Goal: Information Seeking & Learning: Learn about a topic

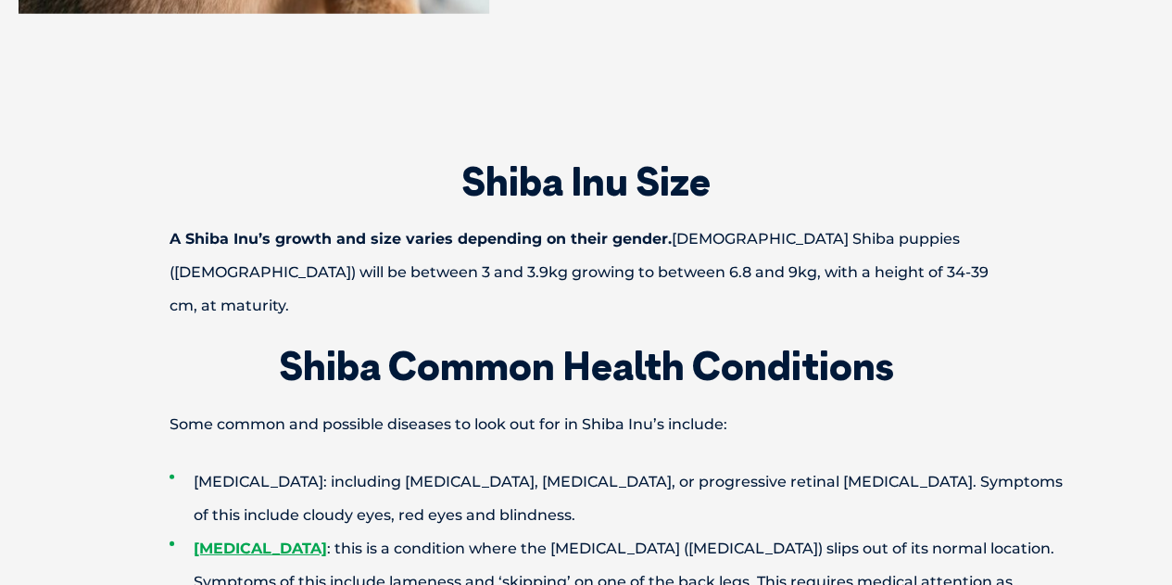
scroll to position [2502, 0]
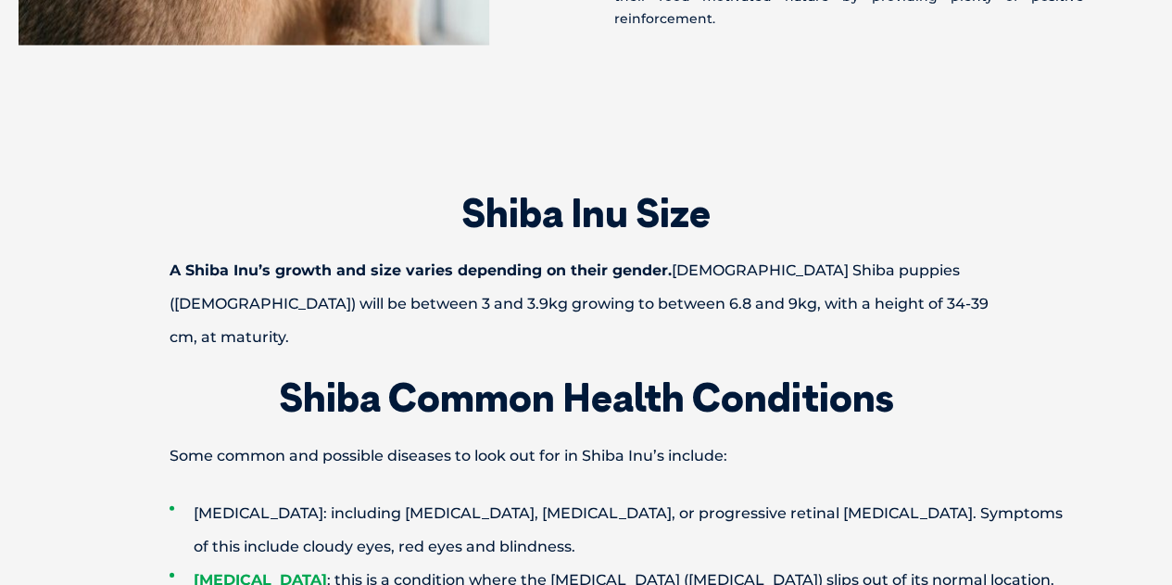
click at [301, 261] on strong "A Shiba Inu’s growth and size varies depending on their gender." at bounding box center [421, 270] width 502 height 18
click at [311, 261] on strong "A Shiba Inu’s growth and size varies depending on their gender." at bounding box center [421, 270] width 502 height 18
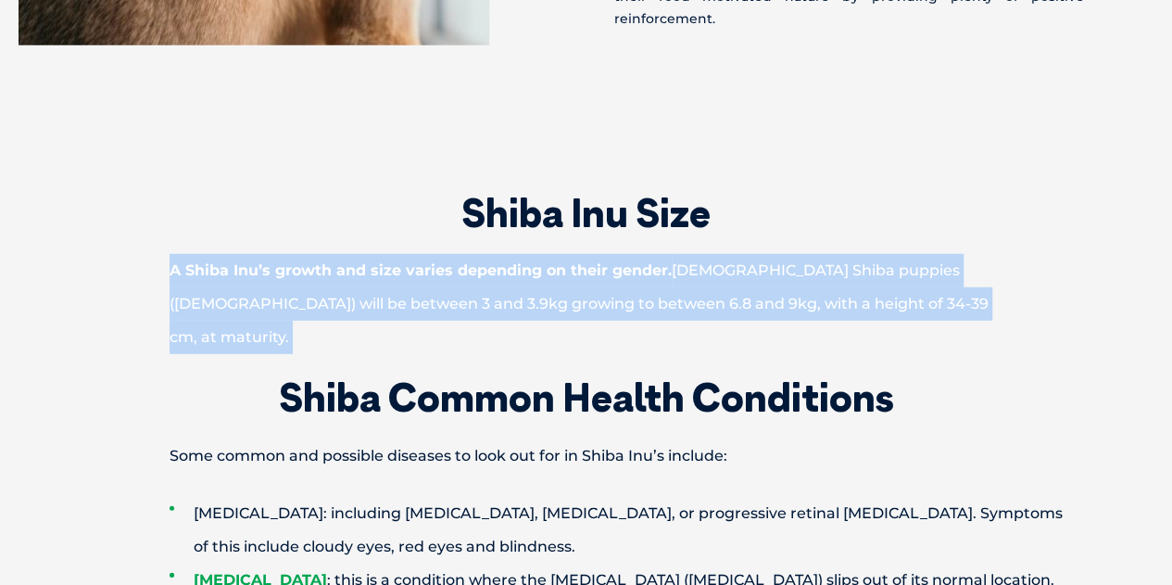
click at [307, 261] on strong "A Shiba Inu’s growth and size varies depending on their gender." at bounding box center [421, 270] width 502 height 18
click at [350, 294] on p "A Shiba Inu’s growth and size varies depending on their gender. [DEMOGRAPHIC_DA…" at bounding box center [587, 304] width 964 height 100
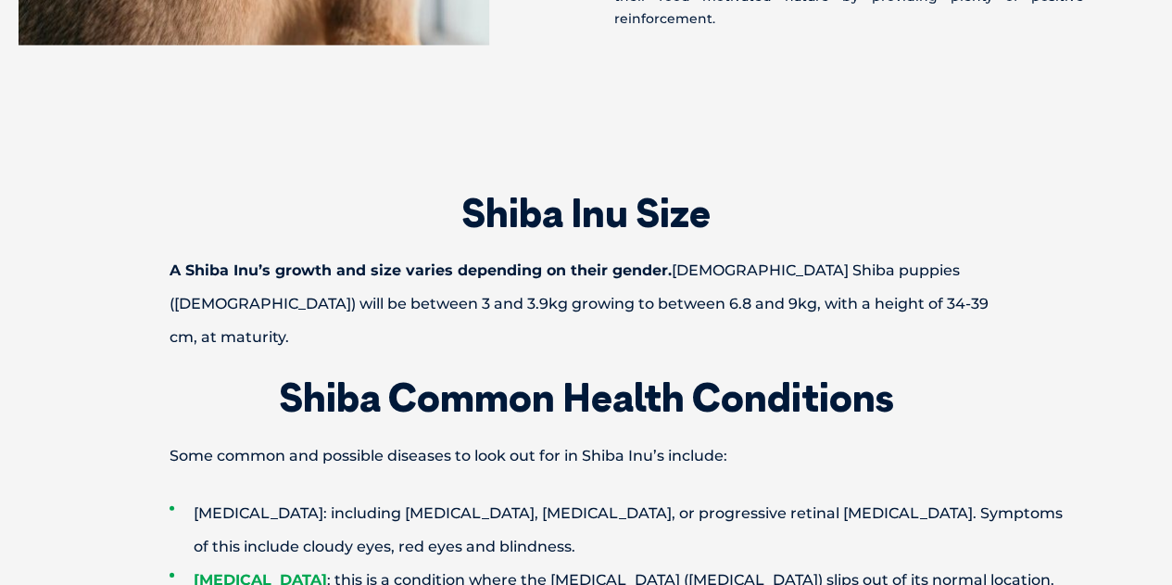
click at [550, 310] on div "Shiba Inu Size A Shiba Inu’s growth and size varies depending on their gender. …" at bounding box center [586, 584] width 1001 height 780
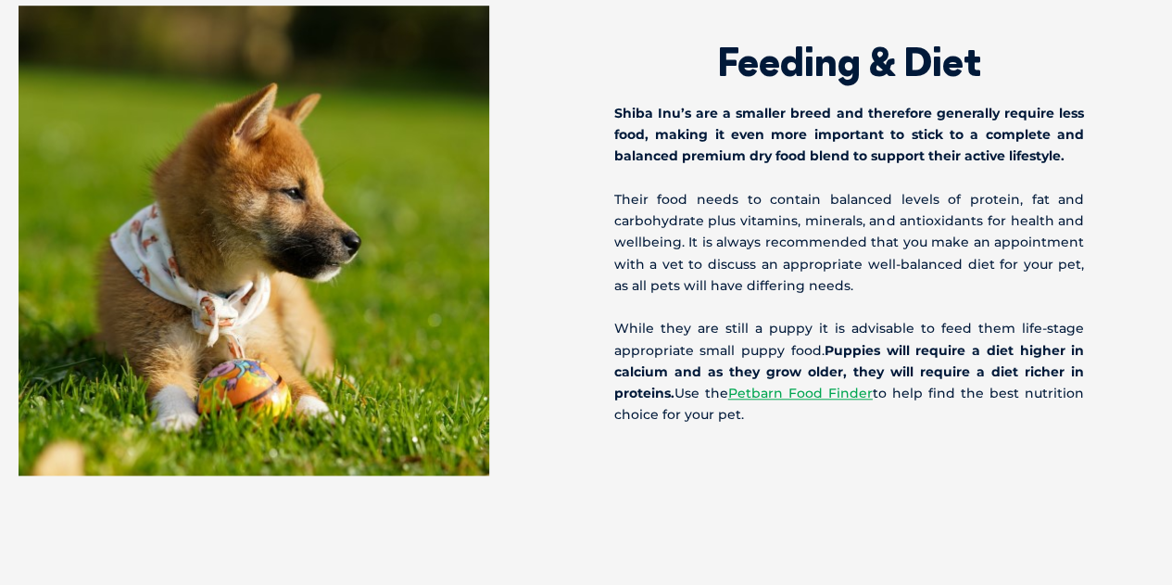
scroll to position [4263, 0]
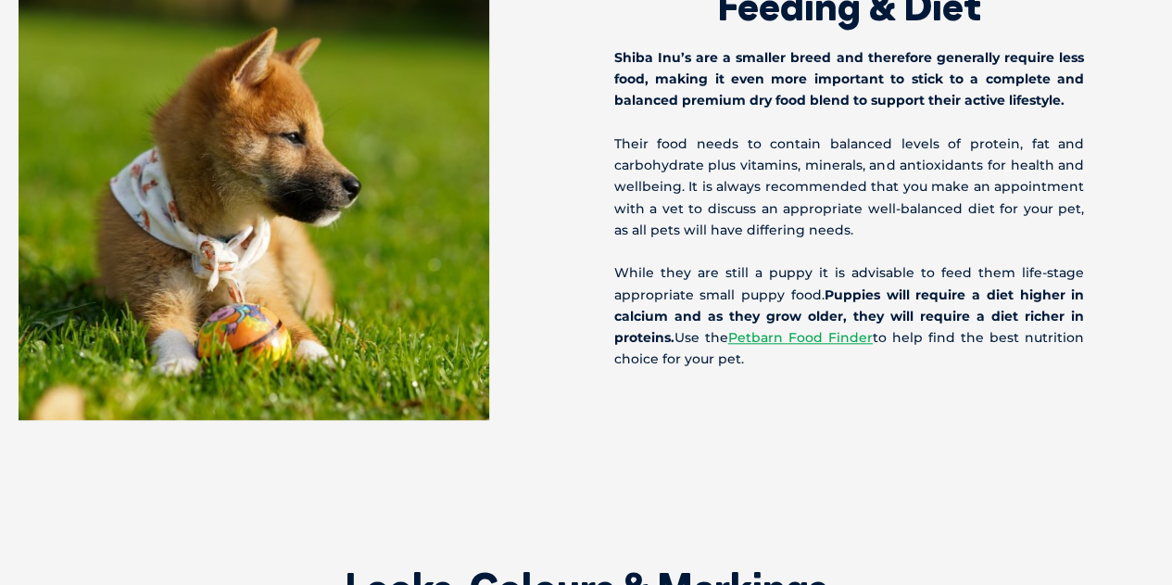
click at [728, 262] on p "While they are still a puppy it is advisable to feed them life-stage appropriat…" at bounding box center [849, 315] width 471 height 107
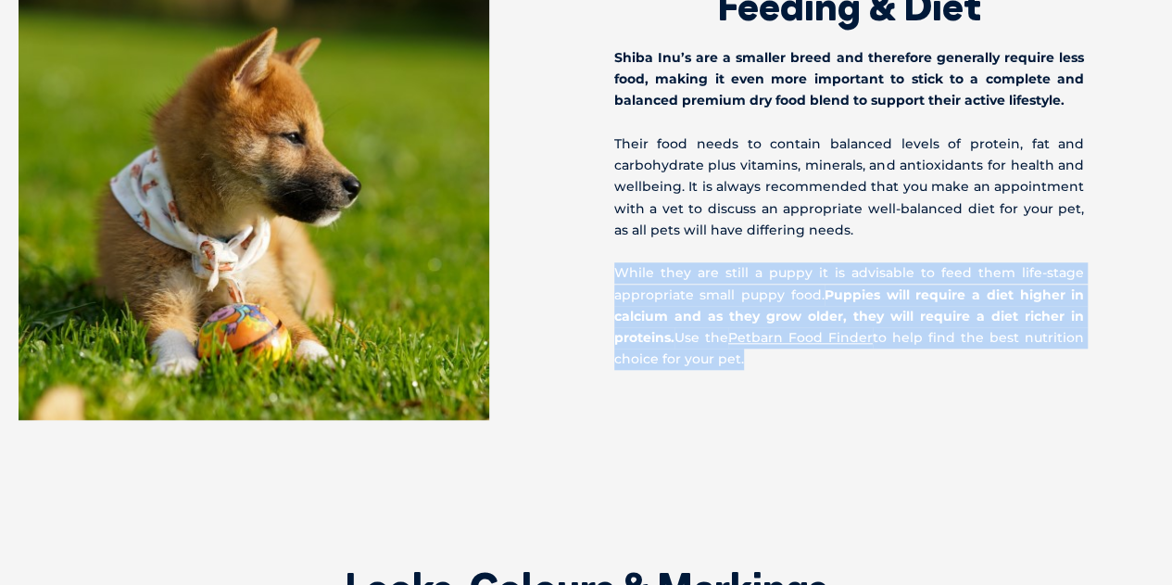
click at [728, 262] on p "While they are still a puppy it is advisable to feed them life-stage appropriat…" at bounding box center [849, 315] width 471 height 107
click at [823, 262] on p "While they are still a puppy it is advisable to feed them life-stage appropriat…" at bounding box center [849, 315] width 471 height 107
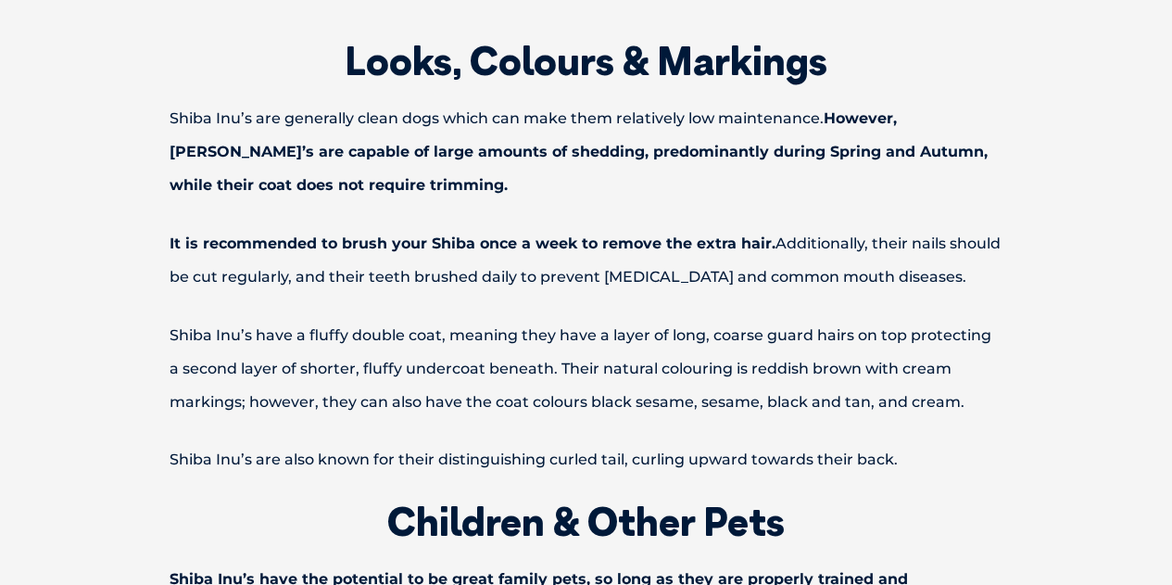
scroll to position [4819, 0]
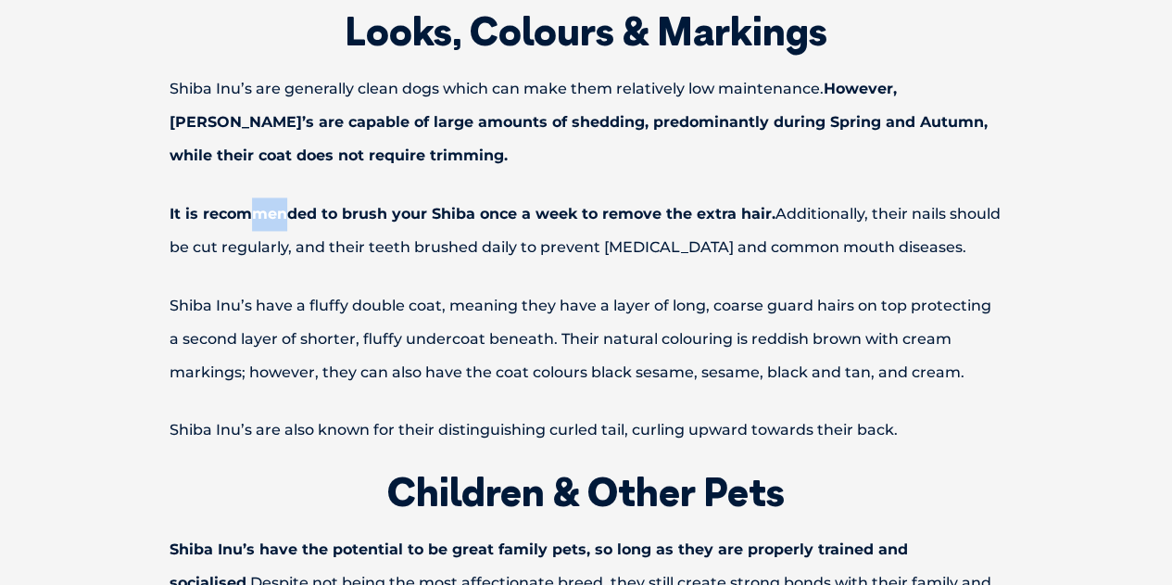
drag, startPoint x: 255, startPoint y: 163, endPoint x: 310, endPoint y: 90, distance: 91.9
click at [293, 109] on div "Looks, Colours & Markings Shiba Inu’s are generally clean dogs which can make t…" at bounding box center [586, 384] width 1001 height 744
click at [398, 210] on div "Looks, Colours & Markings Shiba Inu’s are generally clean dogs which can make t…" at bounding box center [586, 384] width 1001 height 744
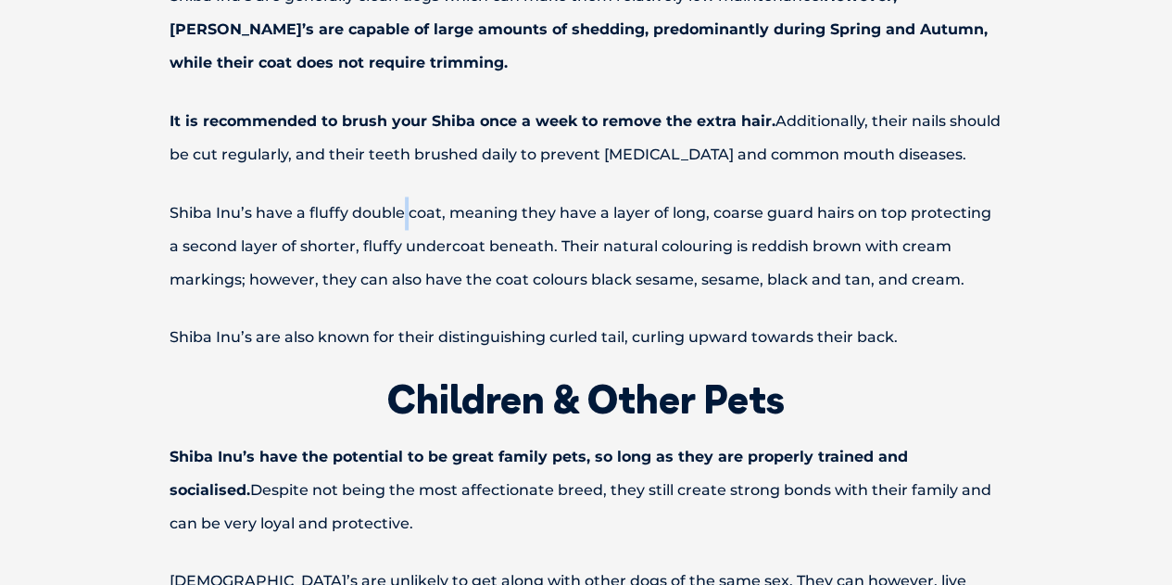
click at [410, 196] on p "Shiba Inu’s have a fluffy double coat, meaning they have a layer of long, coars…" at bounding box center [587, 246] width 964 height 100
click at [352, 196] on p "Shiba Inu’s have a fluffy double coat, meaning they have a layer of long, coars…" at bounding box center [587, 246] width 964 height 100
click at [445, 196] on p "Shiba Inu’s have a fluffy double coat, meaning they have a layer of long, coars…" at bounding box center [587, 246] width 964 height 100
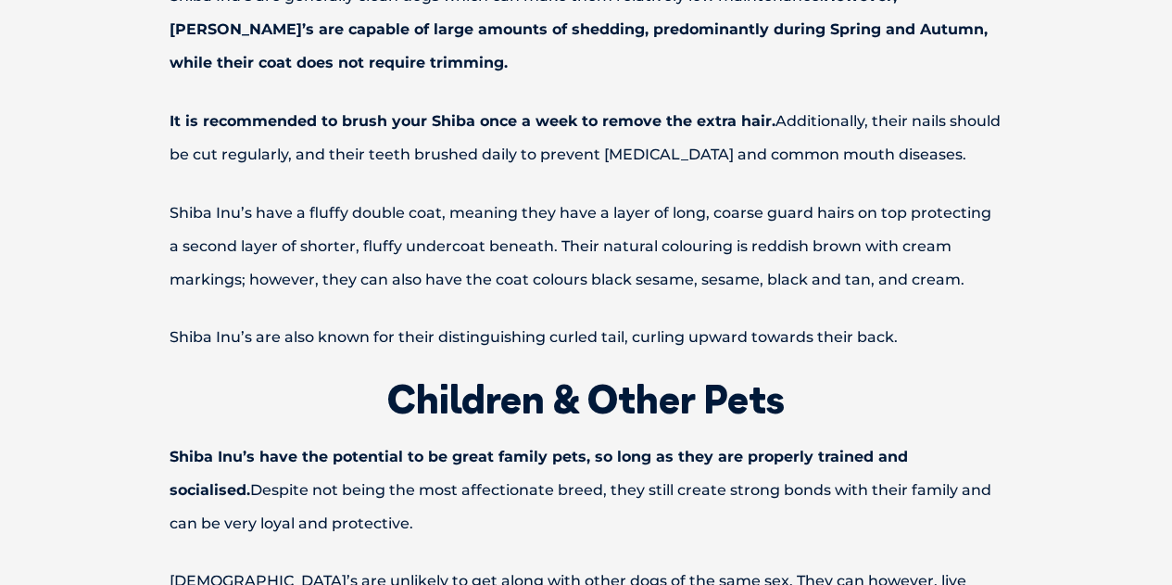
click at [447, 196] on p "Shiba Inu’s have a fluffy double coat, meaning they have a layer of long, coars…" at bounding box center [587, 246] width 964 height 100
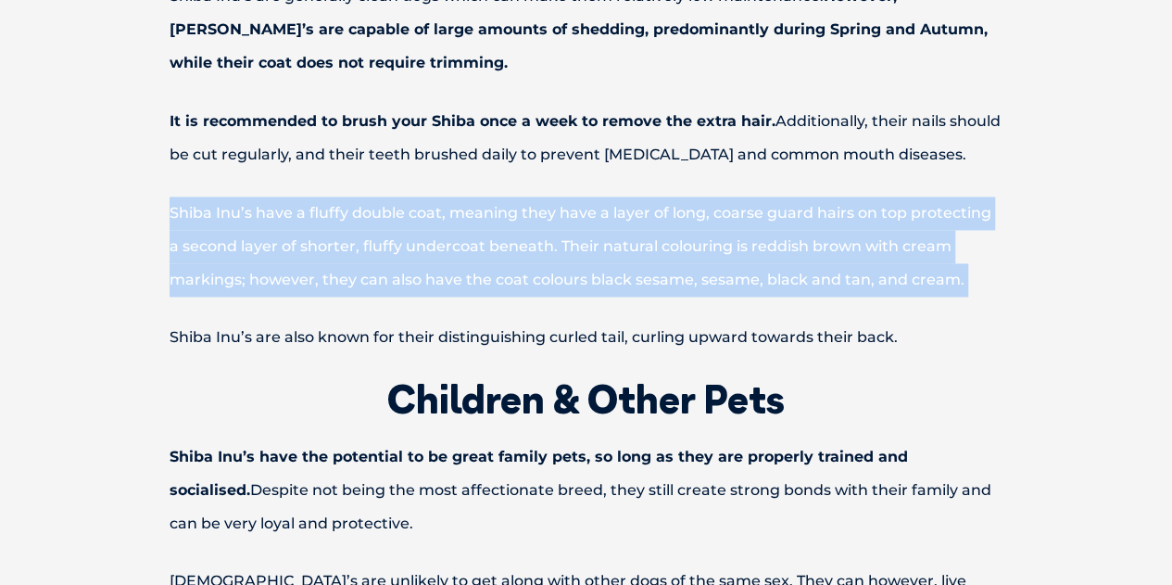
click at [447, 196] on p "Shiba Inu’s have a fluffy double coat, meaning they have a layer of long, coars…" at bounding box center [587, 246] width 964 height 100
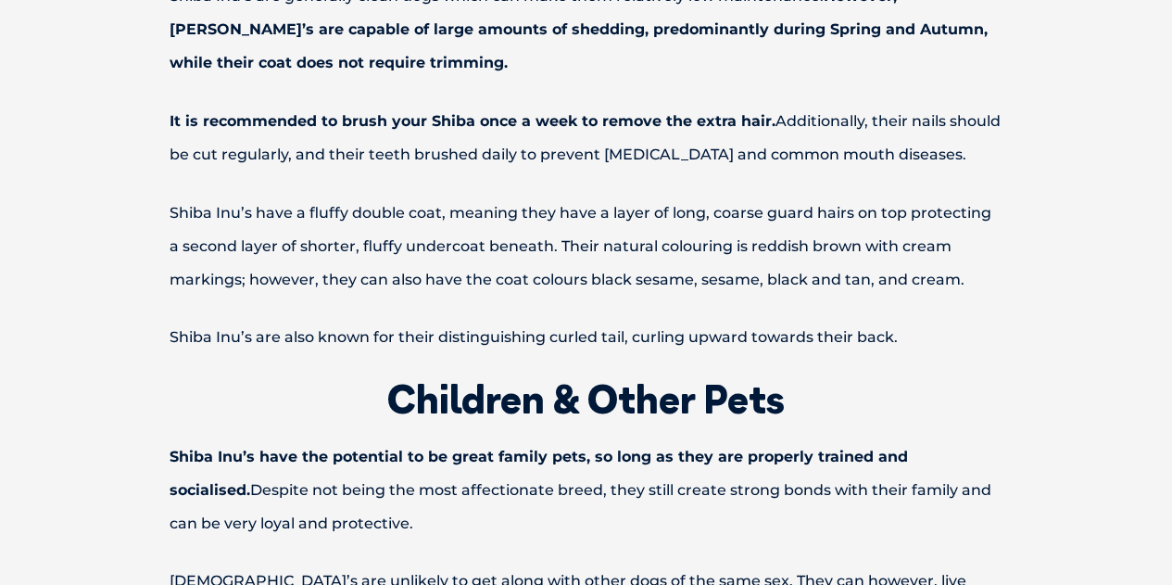
click at [249, 196] on p "Shiba Inu’s have a fluffy double coat, meaning they have a layer of long, coars…" at bounding box center [587, 246] width 964 height 100
click at [257, 196] on p "Shiba Inu’s have a fluffy double coat, meaning they have a layer of long, coars…" at bounding box center [587, 246] width 964 height 100
click at [252, 196] on p "Shiba Inu’s have a fluffy double coat, meaning they have a layer of long, coars…" at bounding box center [587, 246] width 964 height 100
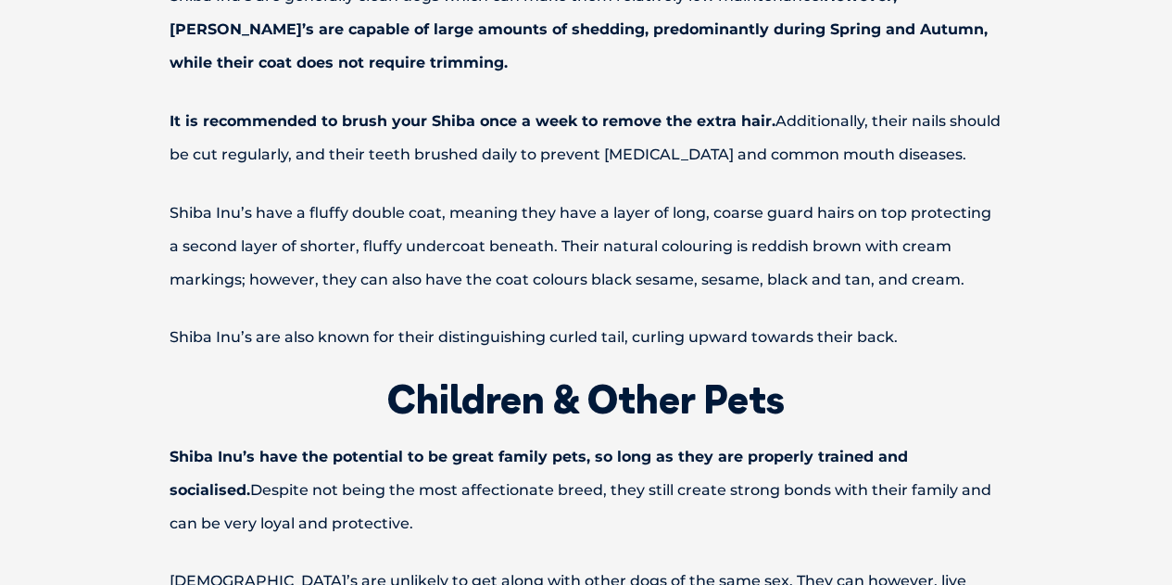
click at [265, 196] on p "Shiba Inu’s have a fluffy double coat, meaning they have a layer of long, coars…" at bounding box center [587, 246] width 964 height 100
click at [322, 196] on p "Shiba Inu’s have a fluffy double coat, meaning they have a layer of long, coars…" at bounding box center [587, 246] width 964 height 100
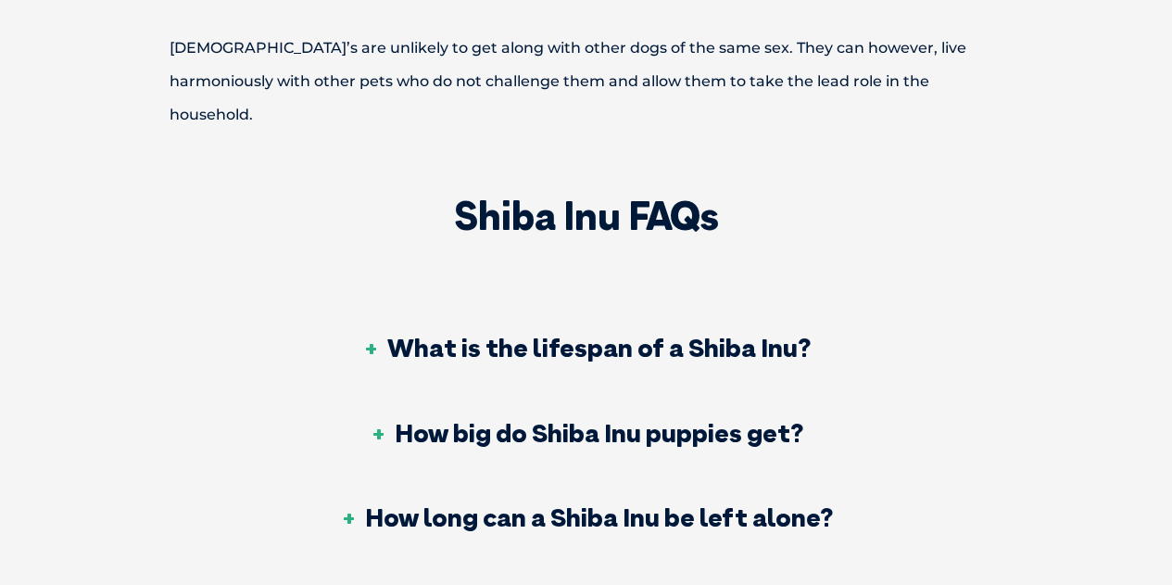
scroll to position [5560, 0]
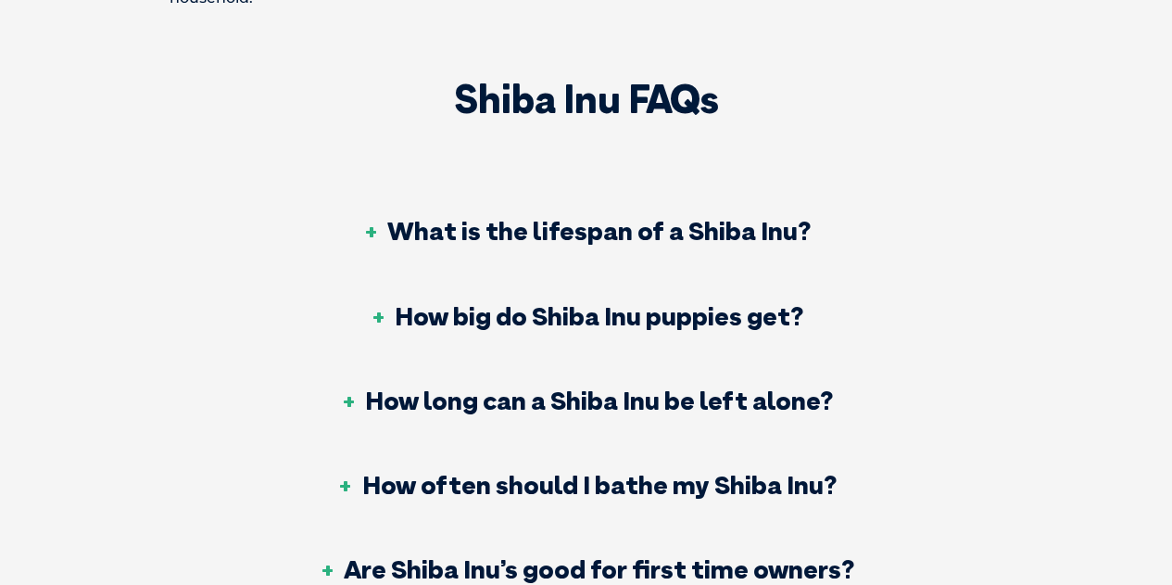
click at [355, 190] on div "What is the lifespan of a Shiba Inu?" at bounding box center [586, 232] width 783 height 84
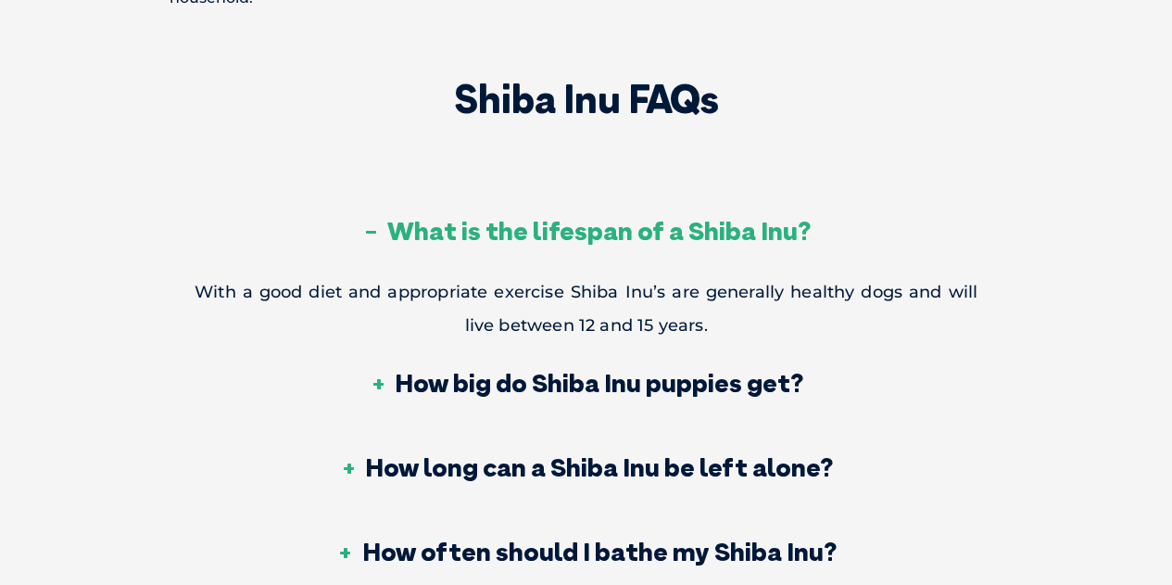
click at [369, 190] on div "What is the lifespan of a Shiba Inu?" at bounding box center [586, 232] width 783 height 84
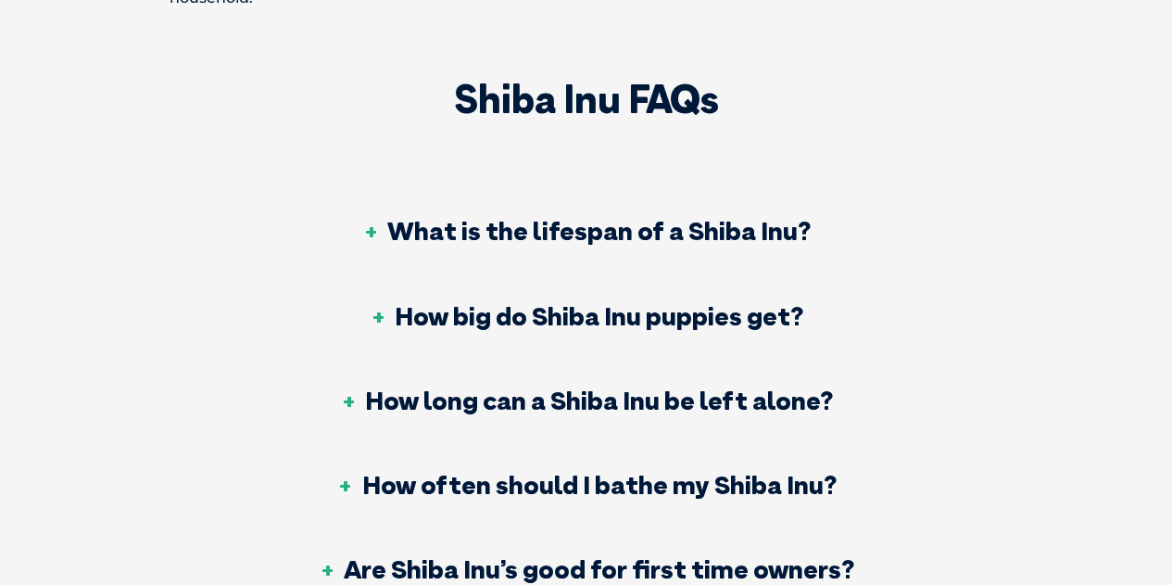
click at [533, 303] on h3 "How big do Shiba Inu puppies get?" at bounding box center [586, 316] width 435 height 26
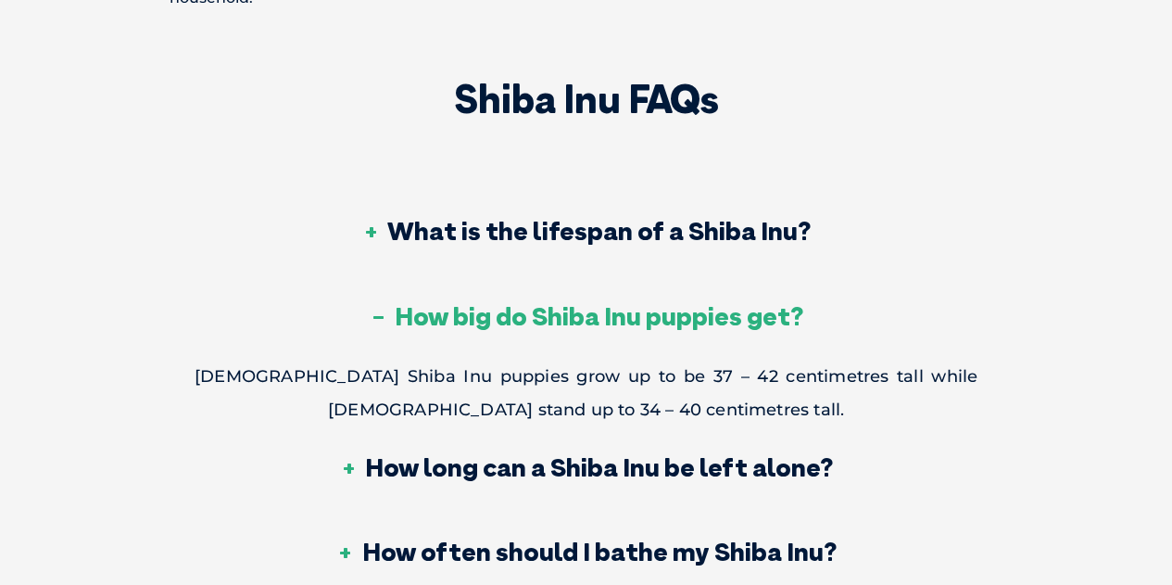
click at [530, 303] on h3 "How big do Shiba Inu puppies get?" at bounding box center [586, 316] width 435 height 26
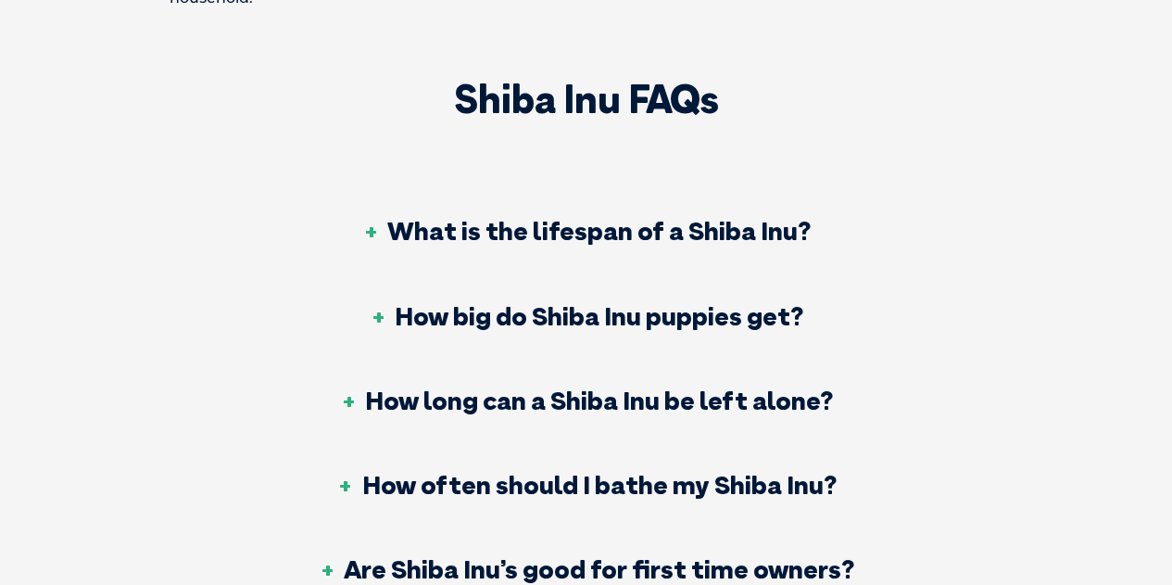
click at [537, 360] on div "How long can a Shiba Inu be left alone?" at bounding box center [586, 402] width 783 height 84
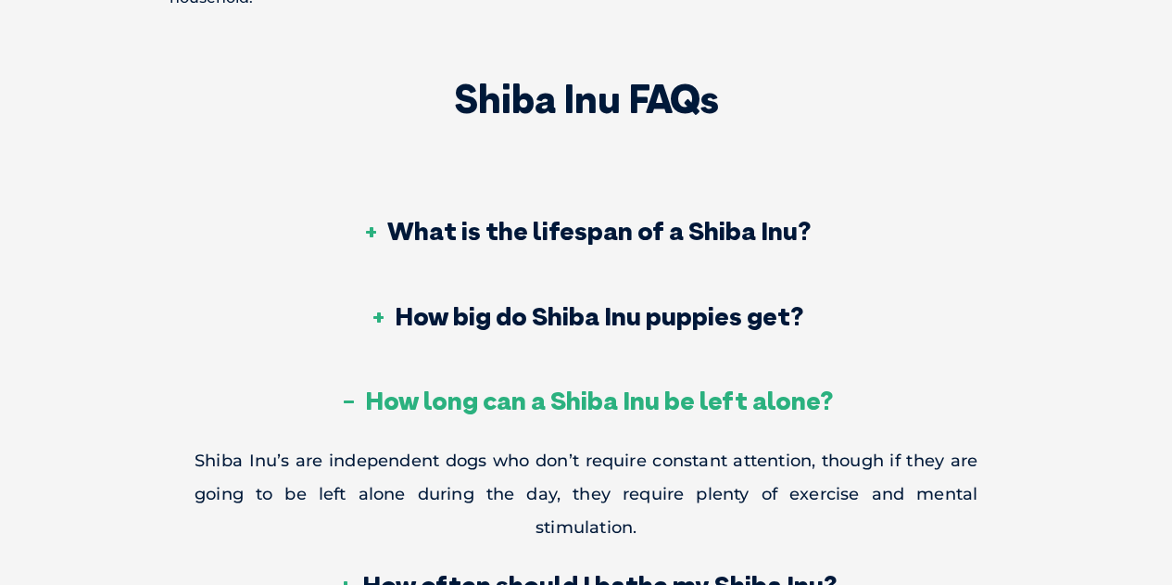
click at [537, 387] on h3 "How long can a Shiba Inu be left alone?" at bounding box center [586, 400] width 494 height 26
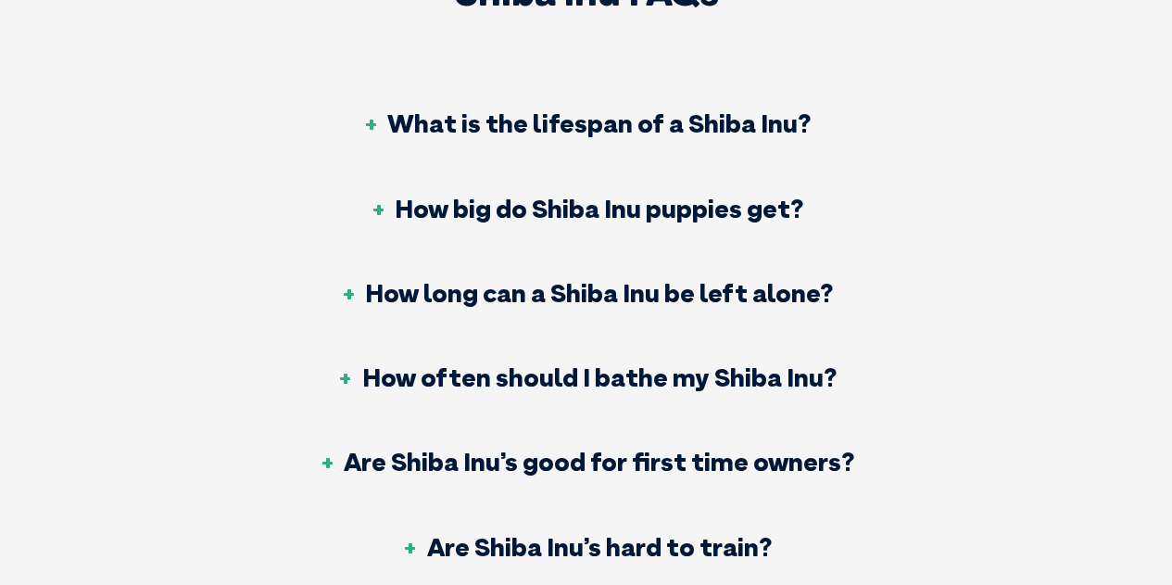
scroll to position [5745, 0]
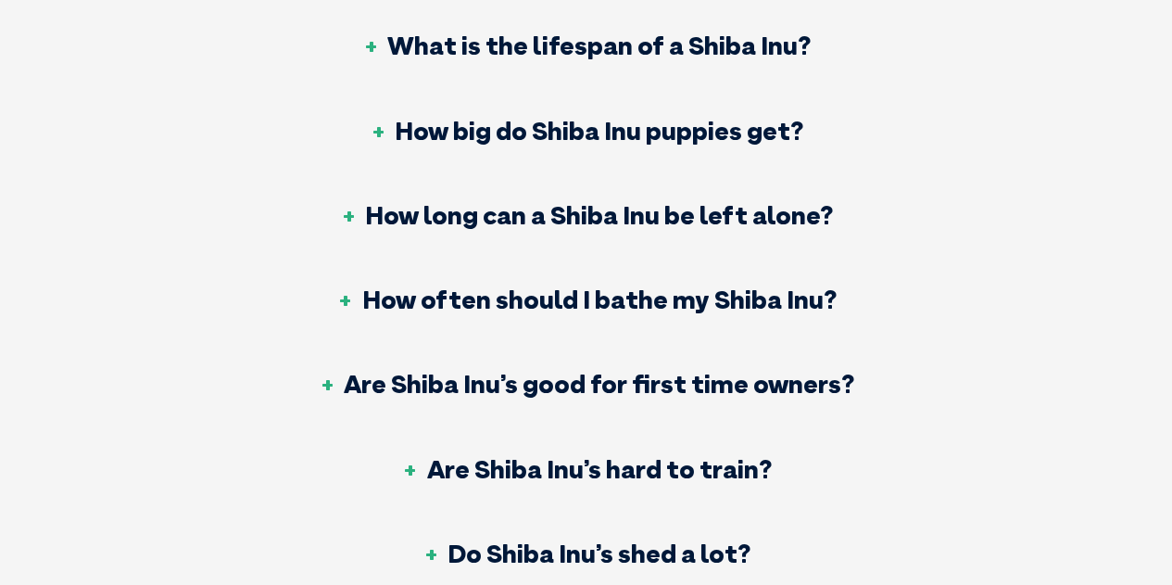
click at [479, 286] on h3 "How often should I bathe my Shiba Inu?" at bounding box center [586, 299] width 500 height 26
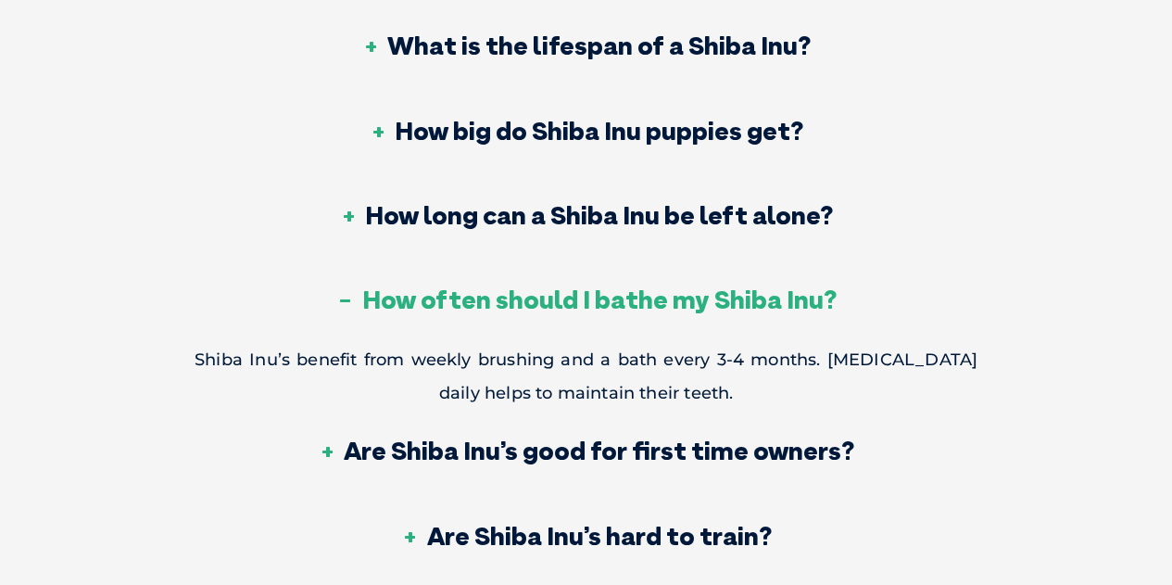
click at [497, 286] on h3 "How often should I bathe my Shiba Inu?" at bounding box center [586, 299] width 500 height 26
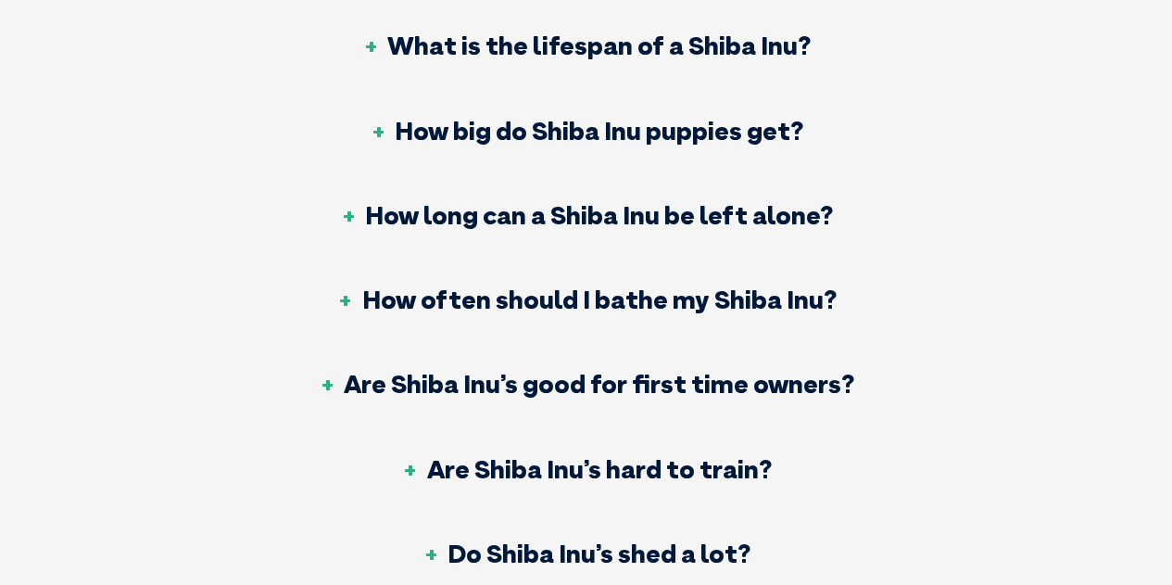
click at [523, 371] on h3 "Are Shiba Inu’s good for first time owners?" at bounding box center [586, 384] width 537 height 26
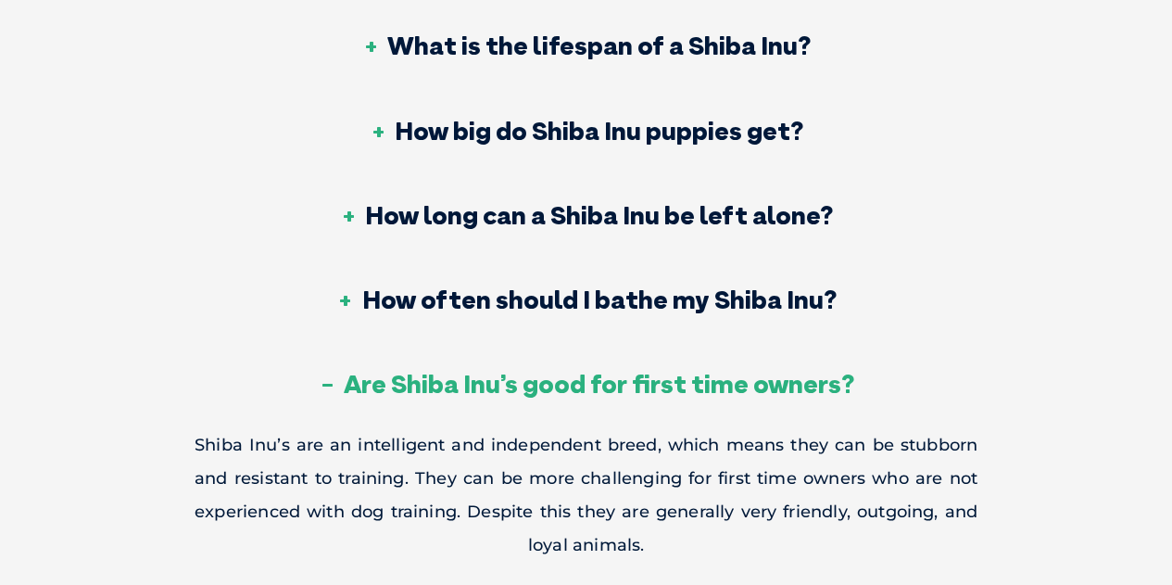
click at [552, 371] on h3 "Are Shiba Inu’s good for first time owners?" at bounding box center [586, 384] width 537 height 26
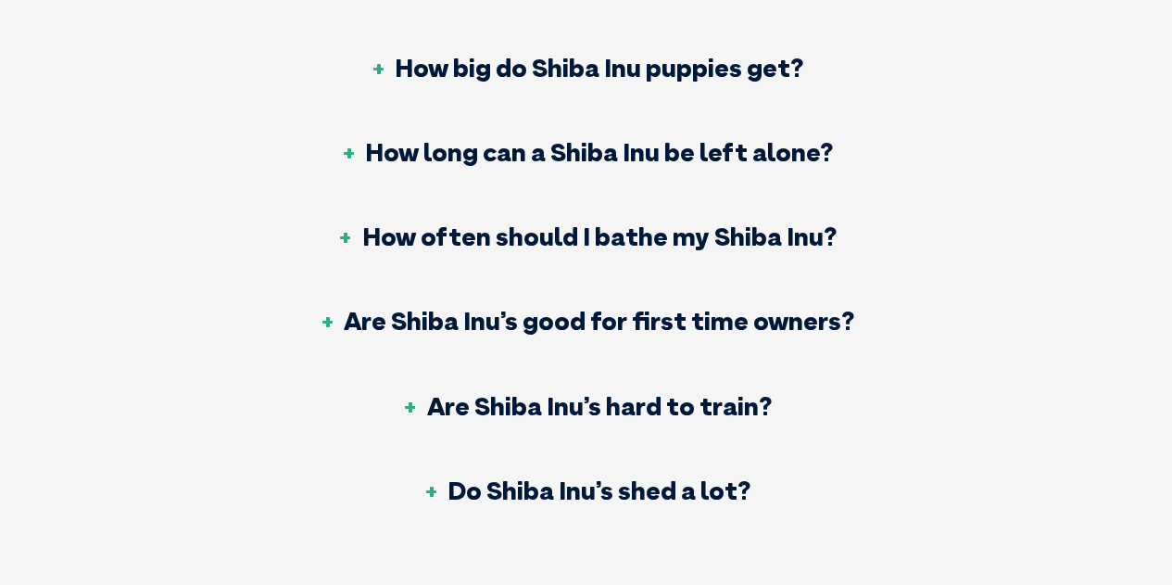
scroll to position [5838, 0]
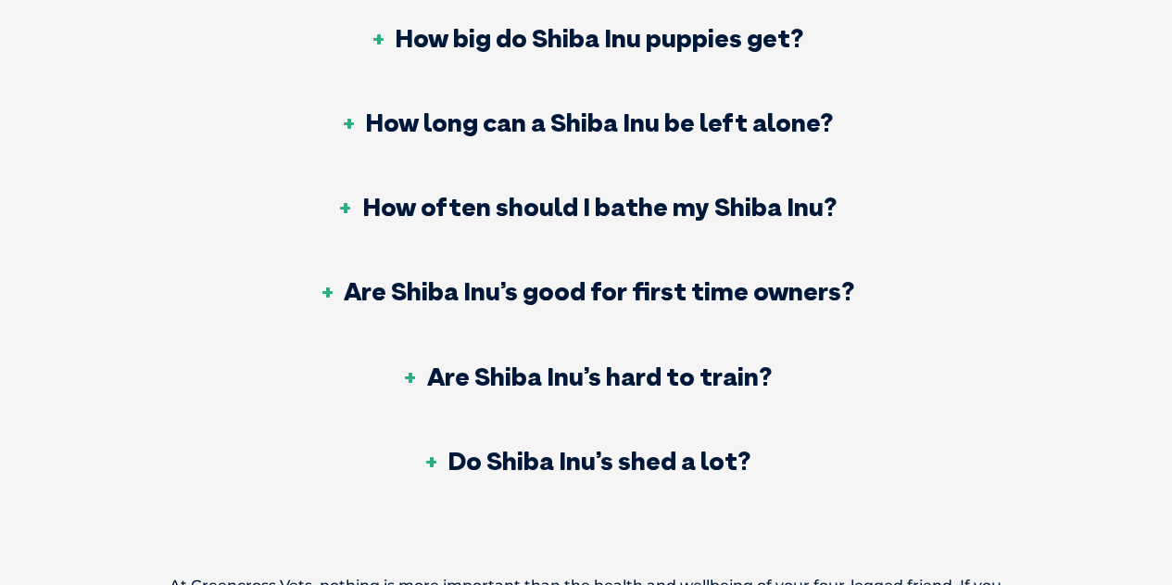
click at [559, 363] on h3 "Are Shiba Inu’s hard to train?" at bounding box center [586, 376] width 371 height 26
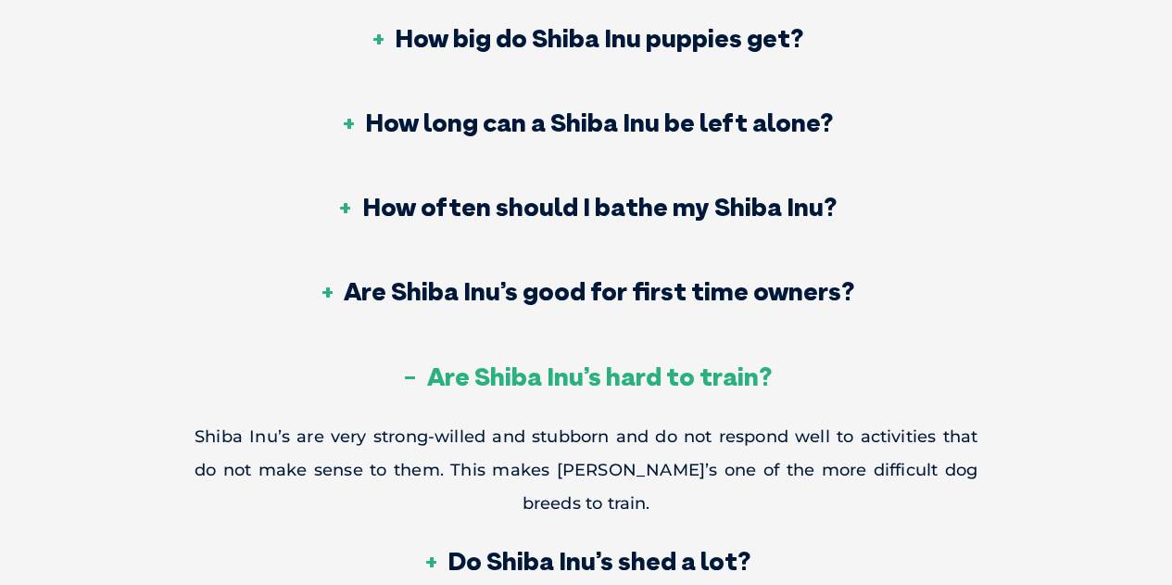
click at [634, 363] on h3 "Are Shiba Inu’s hard to train?" at bounding box center [586, 376] width 371 height 26
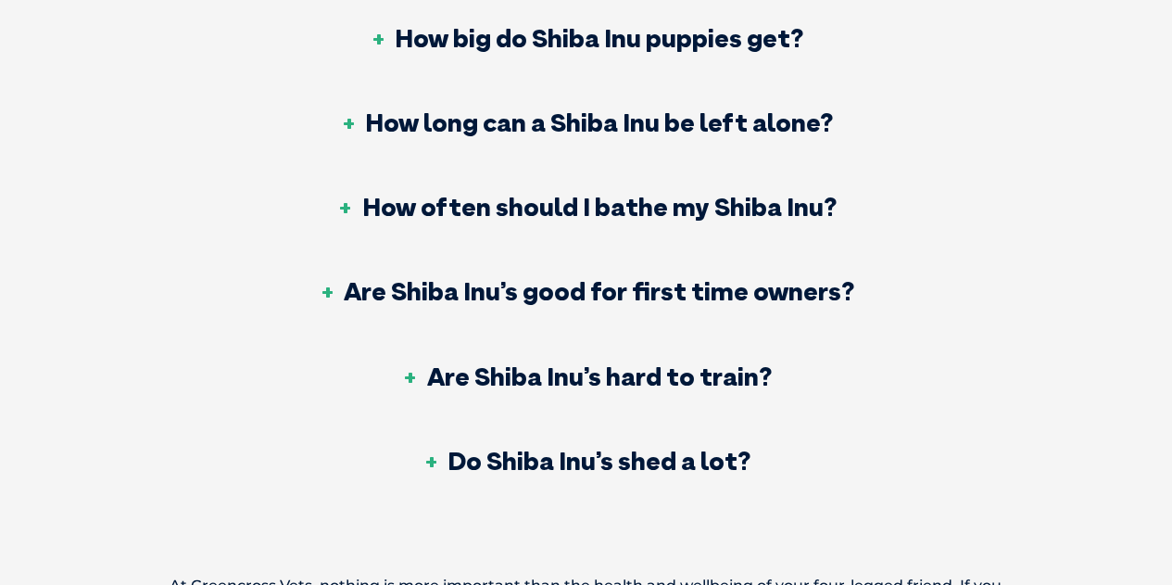
click at [660, 448] on h3 "Do Shiba Inu’s shed a lot?" at bounding box center [586, 461] width 329 height 26
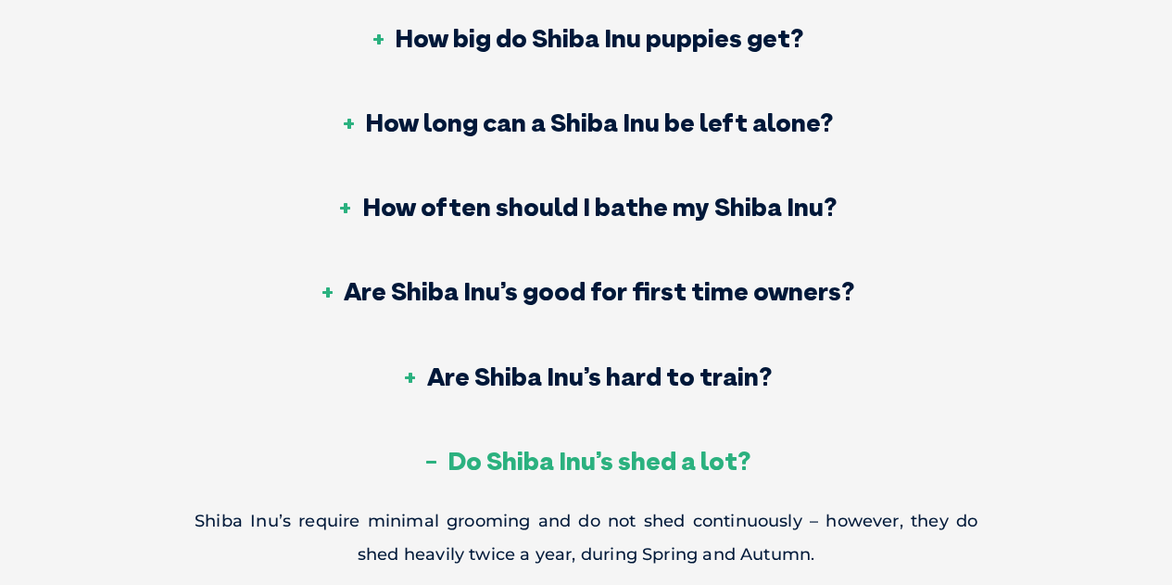
click at [671, 448] on h3 "Do Shiba Inu’s shed a lot?" at bounding box center [586, 461] width 329 height 26
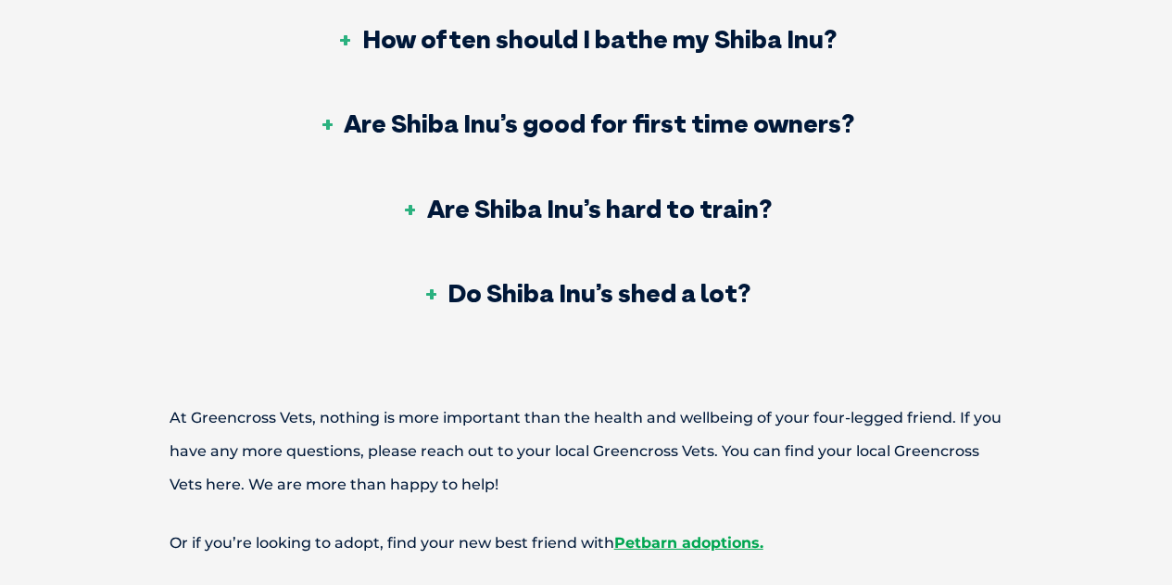
scroll to position [6116, 0]
